Goal: Task Accomplishment & Management: Manage account settings

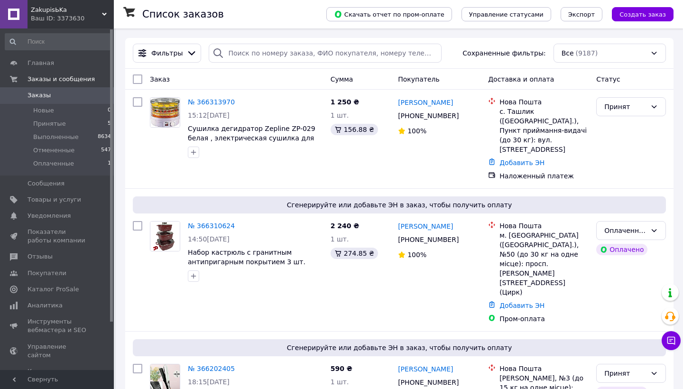
click at [65, 9] on span "ZakupisЬKa" at bounding box center [66, 10] width 71 height 9
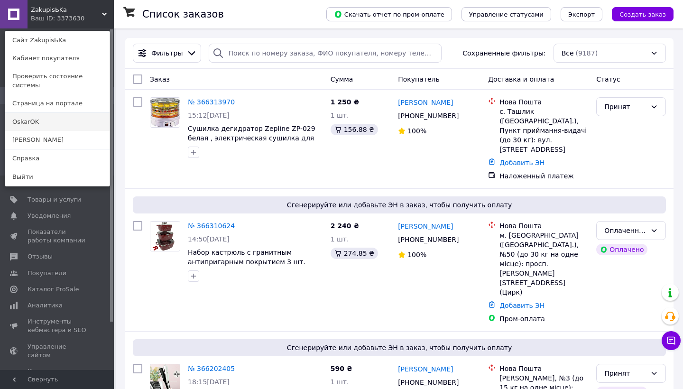
click at [55, 113] on link "OskarOK" at bounding box center [57, 122] width 104 height 18
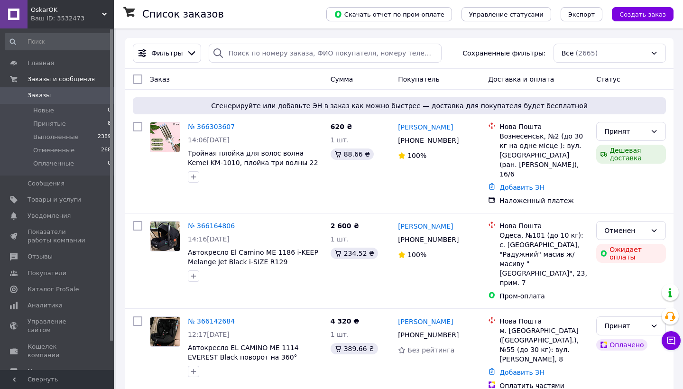
click at [67, 13] on span "OskarOK" at bounding box center [66, 10] width 71 height 9
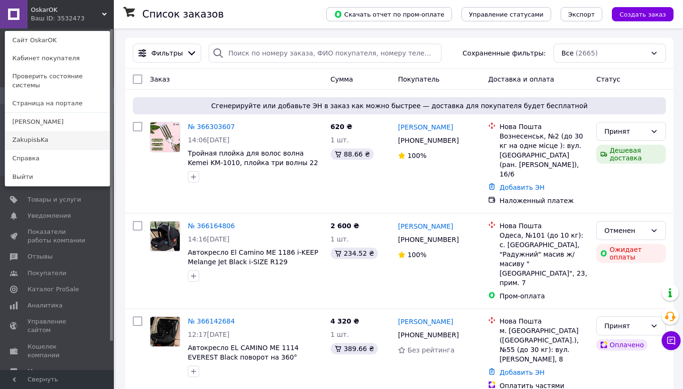
click at [74, 131] on link "ZakupisЬKa" at bounding box center [57, 140] width 104 height 18
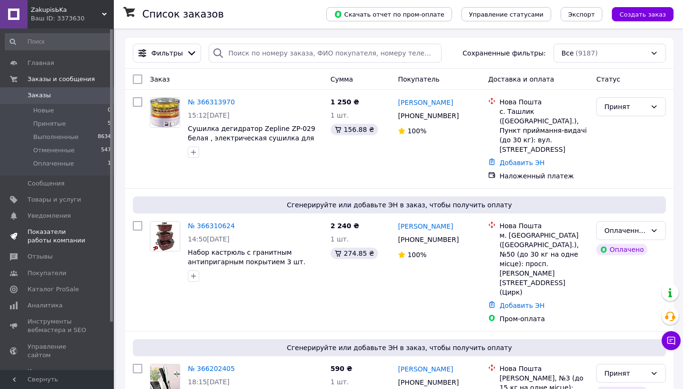
click at [39, 241] on span "Показатели работы компании" at bounding box center [58, 236] width 60 height 17
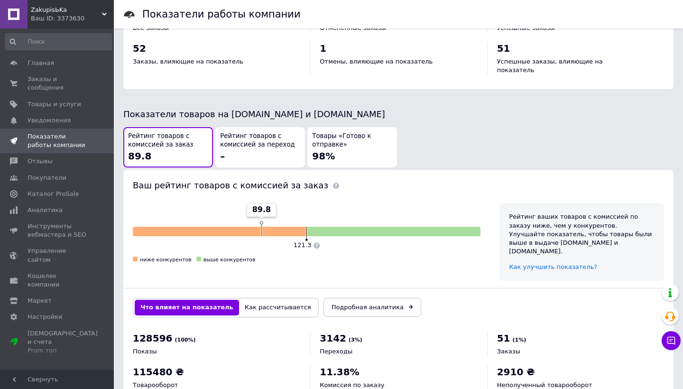
scroll to position [452, 0]
click at [50, 272] on span "Кошелек компании" at bounding box center [58, 280] width 60 height 17
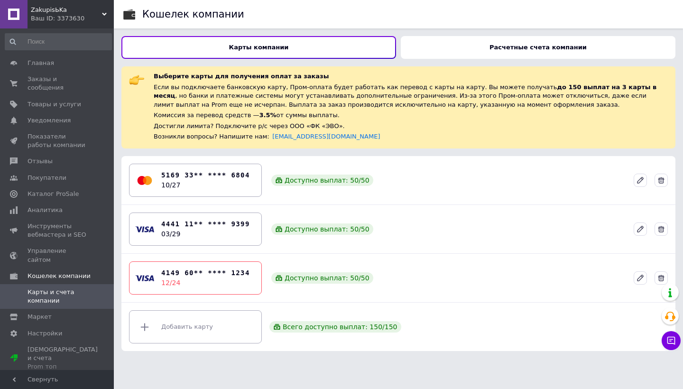
click at [473, 45] on div "Расчетные счета компании" at bounding box center [538, 47] width 275 height 23
